Goal: Task Accomplishment & Management: Check status

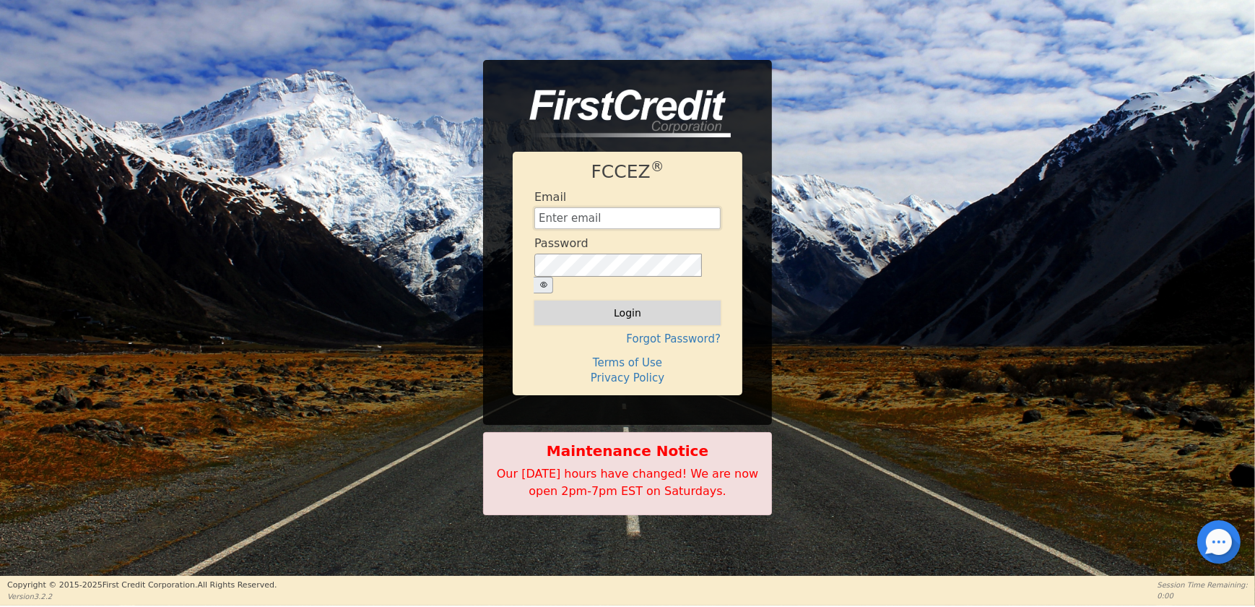
type input "[EMAIL_ADDRESS][DOMAIN_NAME]"
click at [647, 300] on button "Login" at bounding box center [628, 312] width 186 height 25
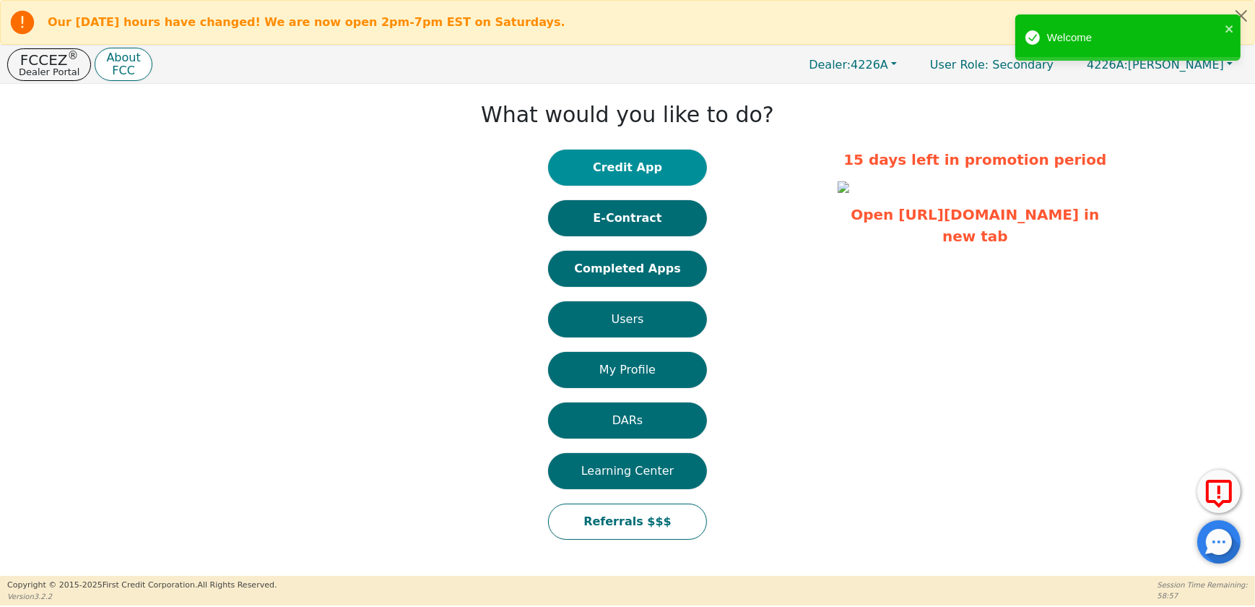
click at [613, 165] on button "Credit App" at bounding box center [627, 168] width 159 height 36
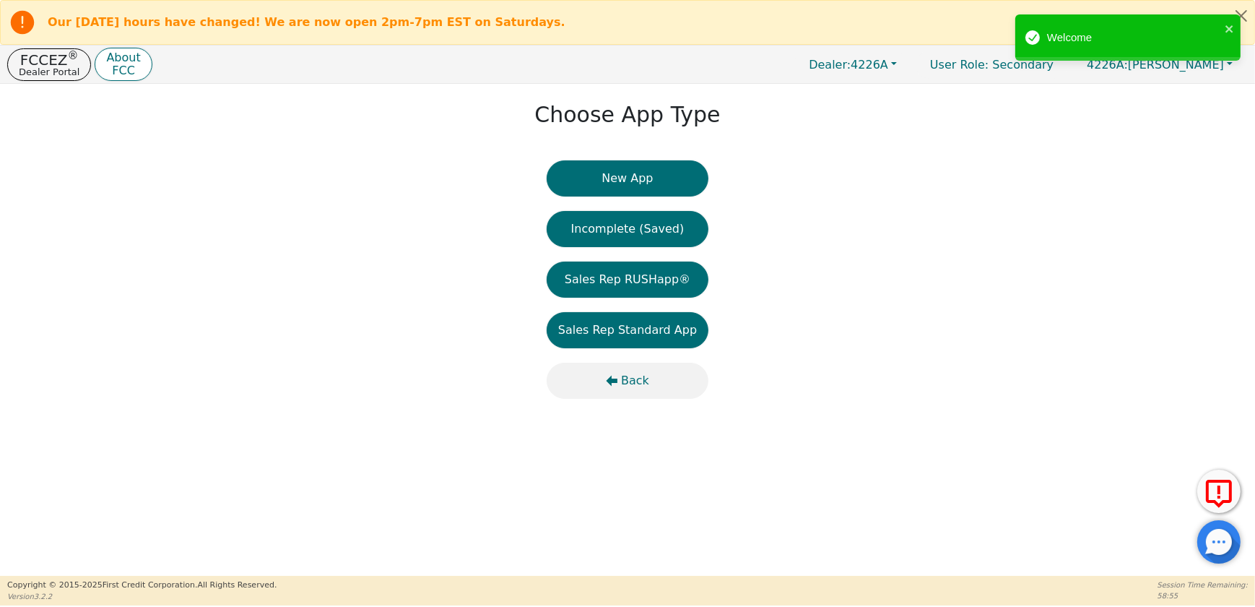
click at [644, 388] on span "Back" at bounding box center [635, 380] width 28 height 17
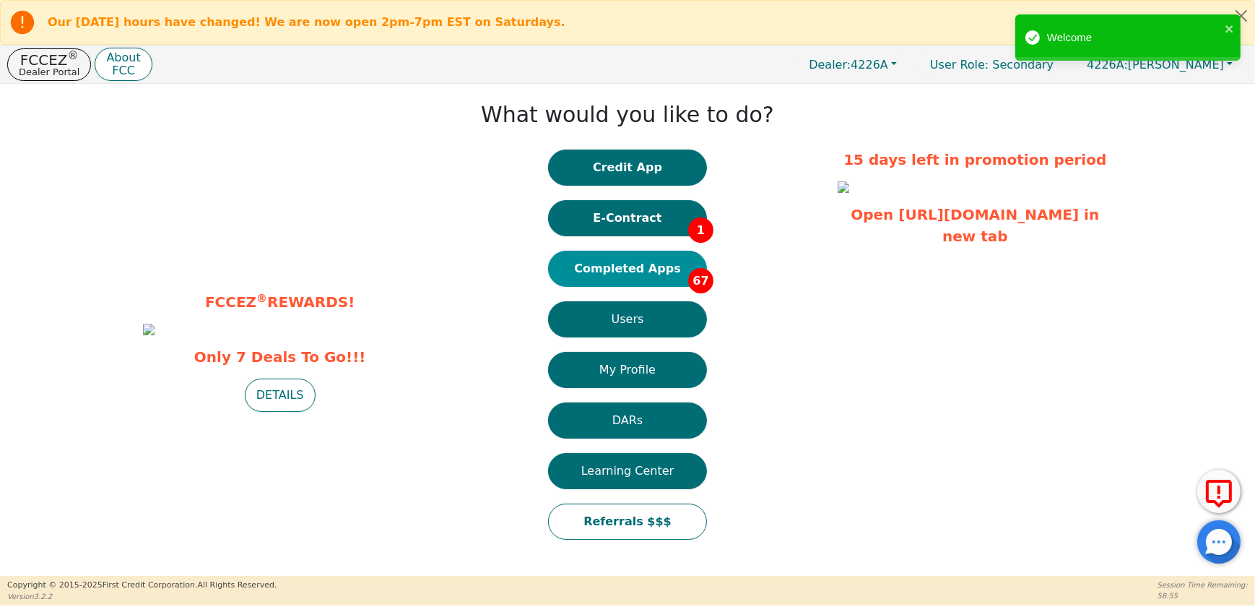
click at [616, 277] on button "Completed Apps 67" at bounding box center [627, 269] width 159 height 36
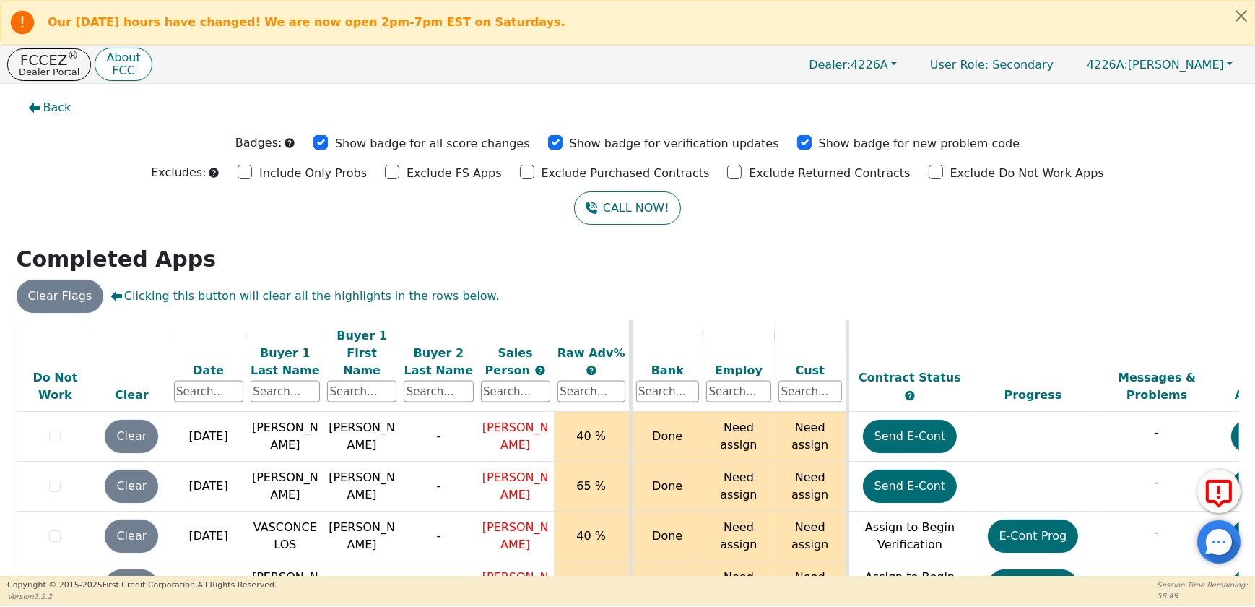
scroll to position [118, 0]
